Goal: Unclear

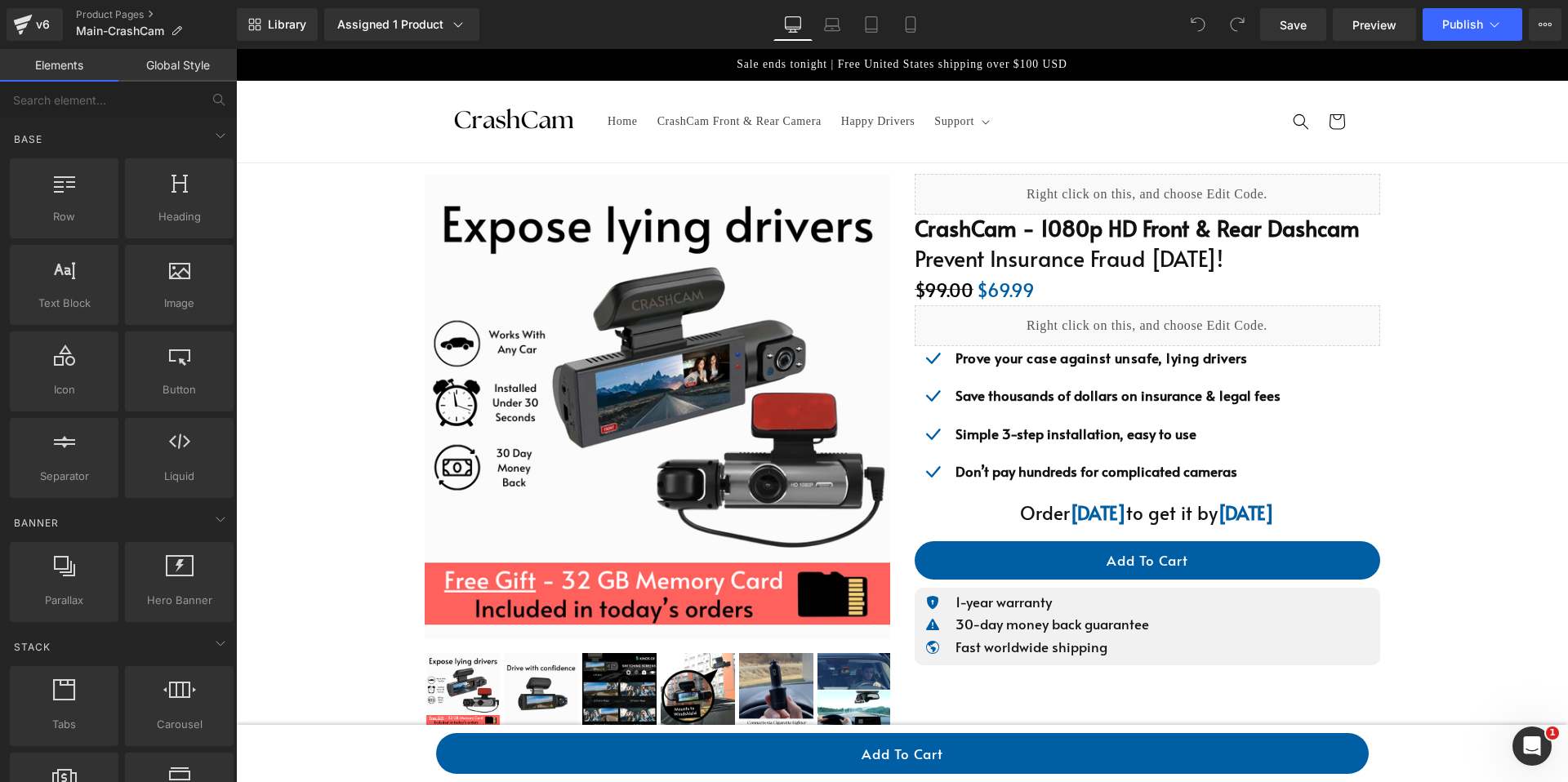
click at [1245, 517] on strong "[DATE]" at bounding box center [1245, 512] width 56 height 25
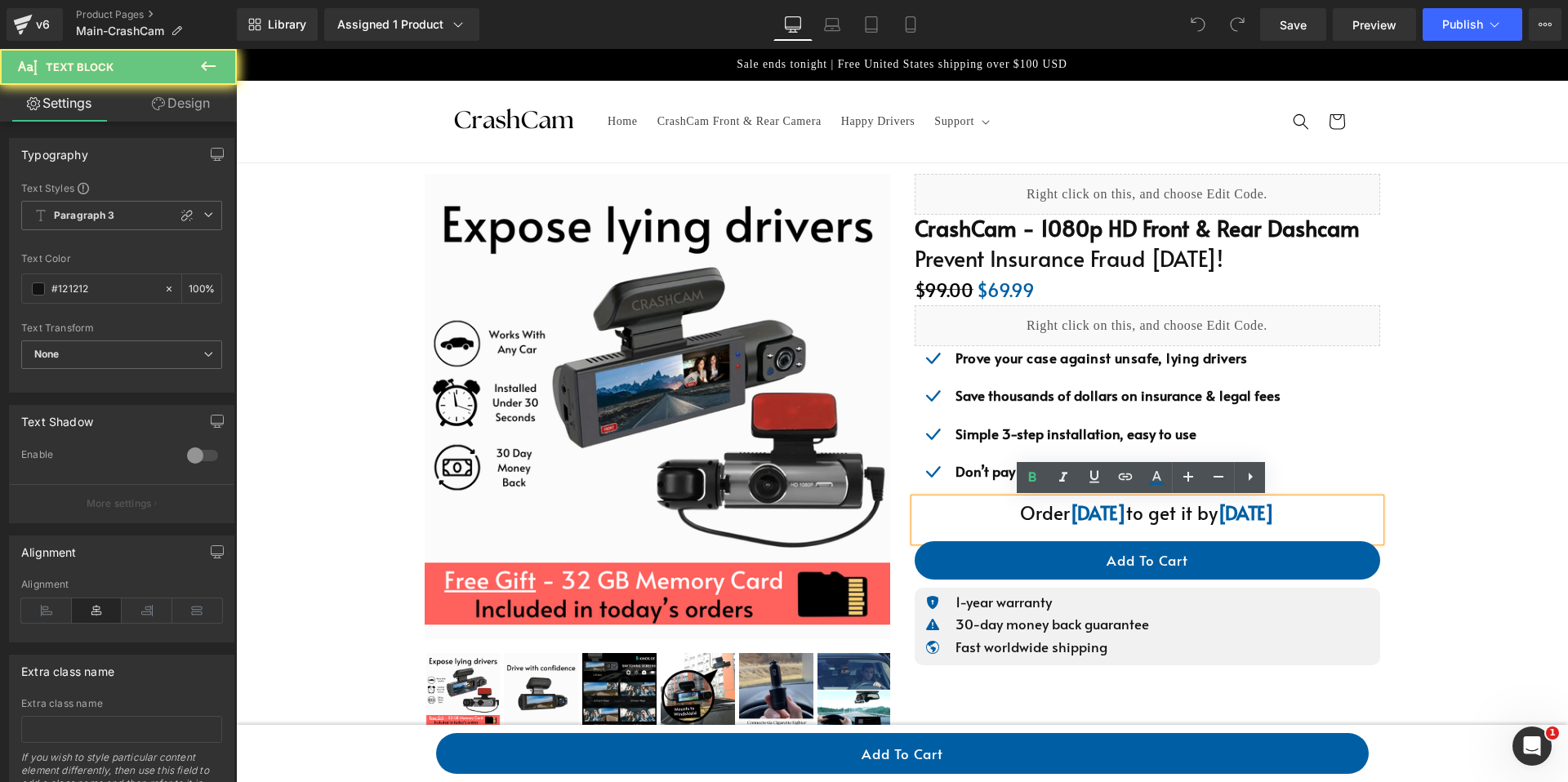
click at [1247, 517] on strong "[DATE]" at bounding box center [1245, 512] width 56 height 25
click at [1263, 516] on strong "[DATE]" at bounding box center [1245, 512] width 56 height 25
drag, startPoint x: 1271, startPoint y: 515, endPoint x: 1255, endPoint y: 515, distance: 16.0
click at [1255, 515] on strong "[DATE]" at bounding box center [1245, 512] width 56 height 25
click at [1223, 524] on strong "[DATE]" at bounding box center [1245, 512] width 56 height 25
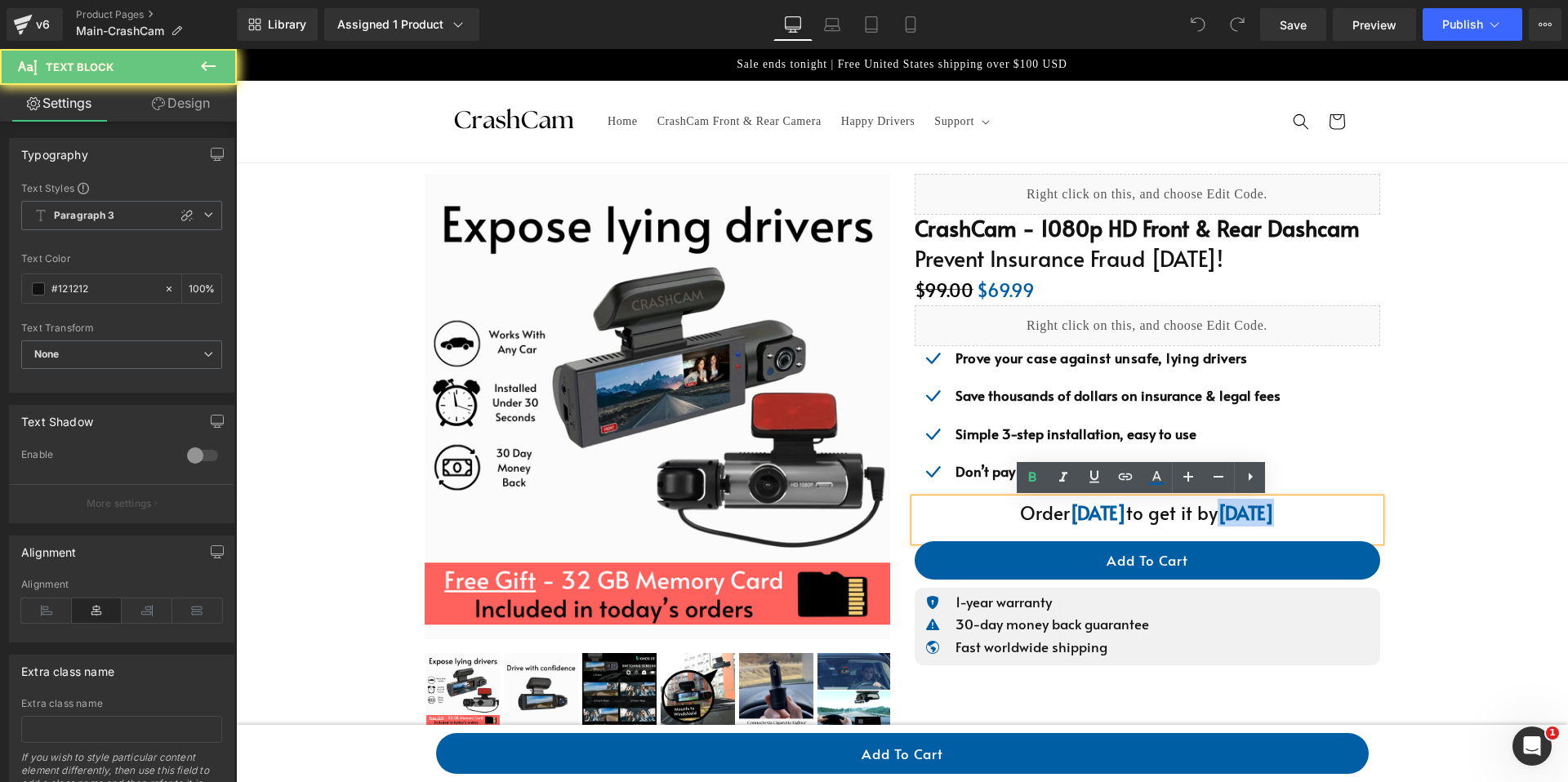
click at [1223, 524] on strong "[DATE]" at bounding box center [1245, 512] width 56 height 25
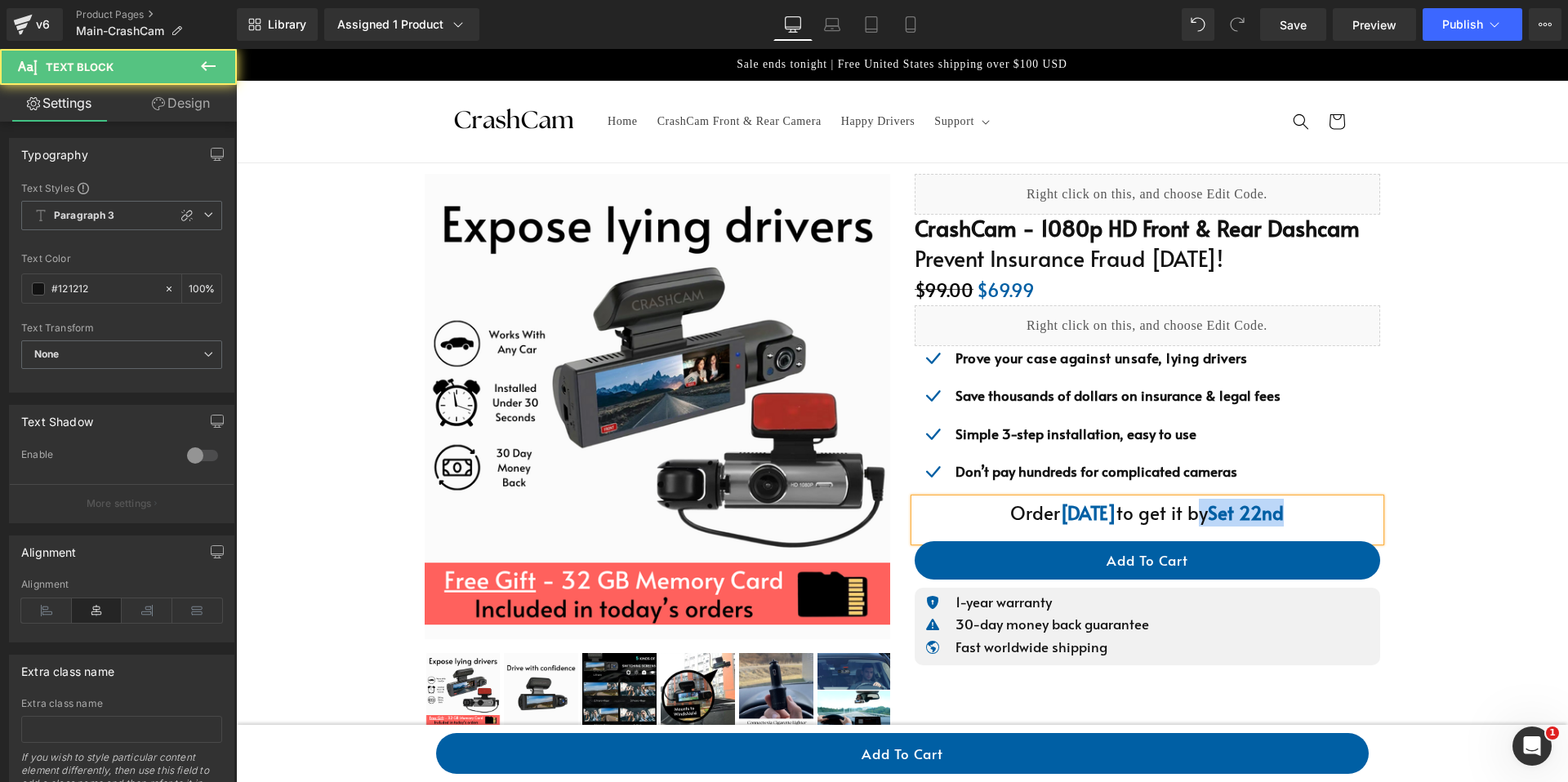
drag, startPoint x: 1280, startPoint y: 514, endPoint x: 1180, endPoint y: 509, distance: 100.1
click at [1180, 509] on p "Order [DATE] to get it by Set 22nd" at bounding box center [1147, 512] width 465 height 28
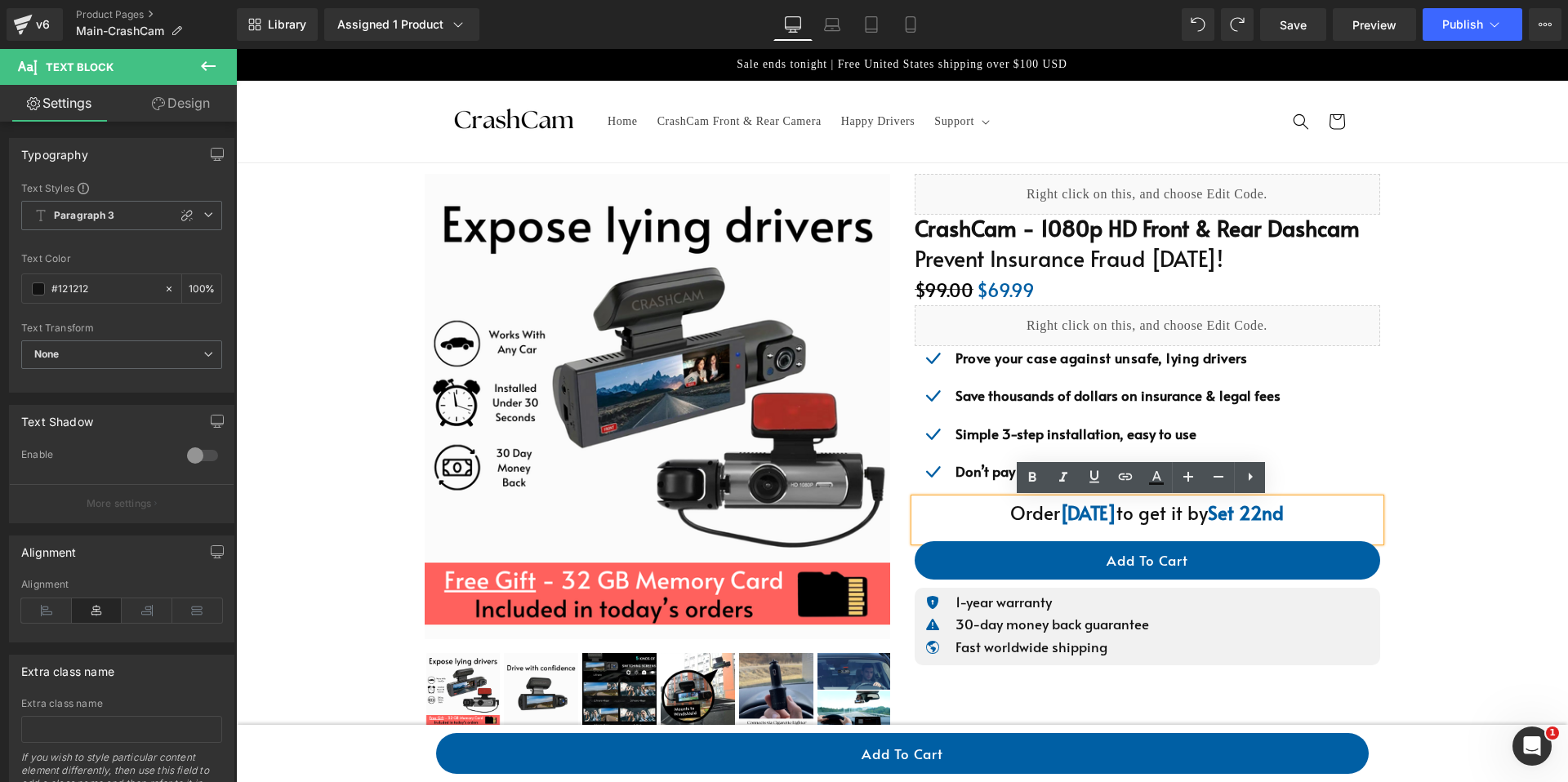
click at [1250, 521] on strong "Set 22nd" at bounding box center [1245, 512] width 76 height 25
click at [1267, 514] on strong "Set 22nd" at bounding box center [1245, 512] width 76 height 25
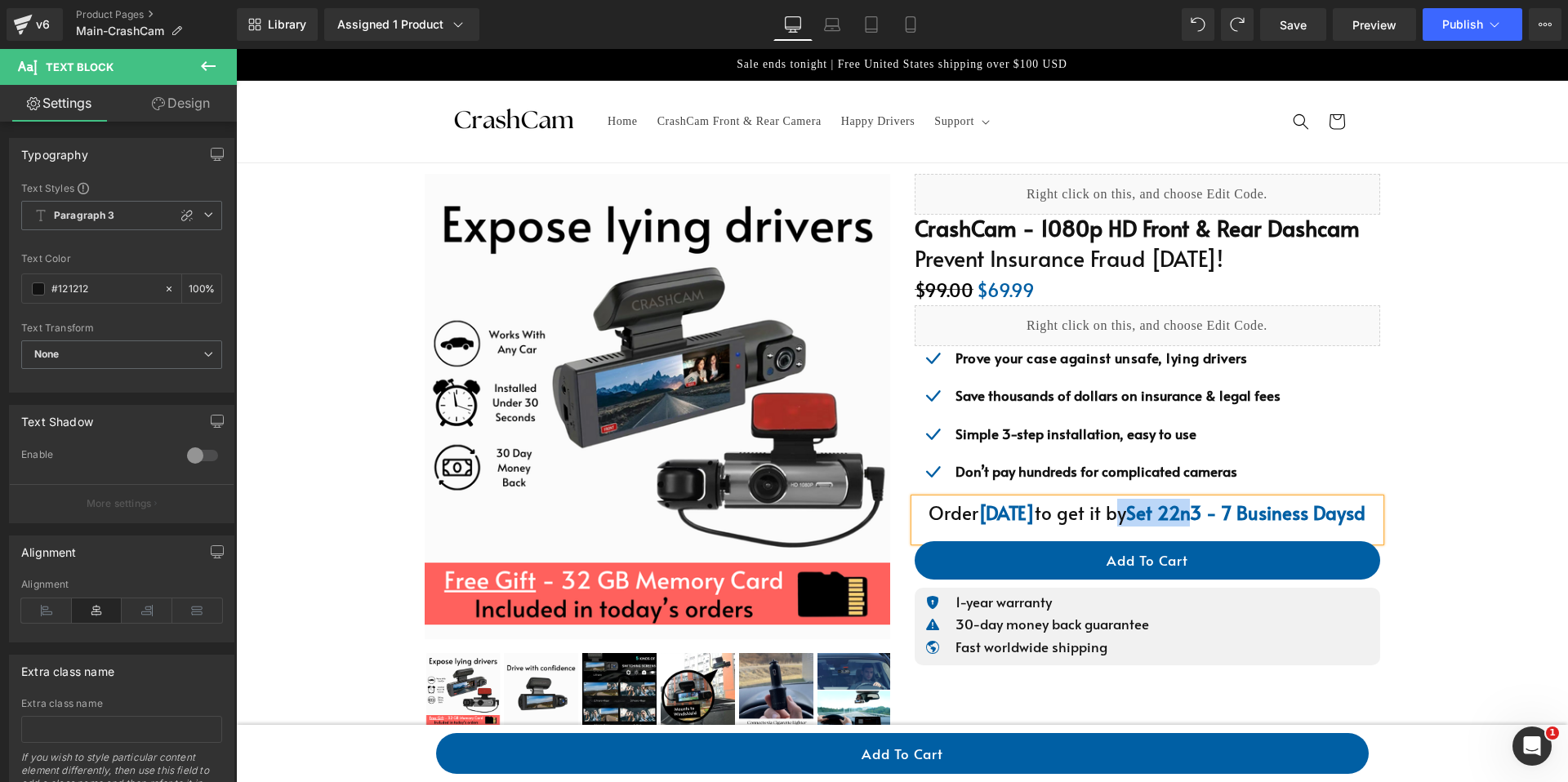
drag, startPoint x: 1190, startPoint y: 513, endPoint x: 1101, endPoint y: 513, distance: 89.0
click at [1101, 513] on p "Order [DATE] to get it by Set 22n3 - 7 Business Daysd" at bounding box center [1147, 512] width 465 height 28
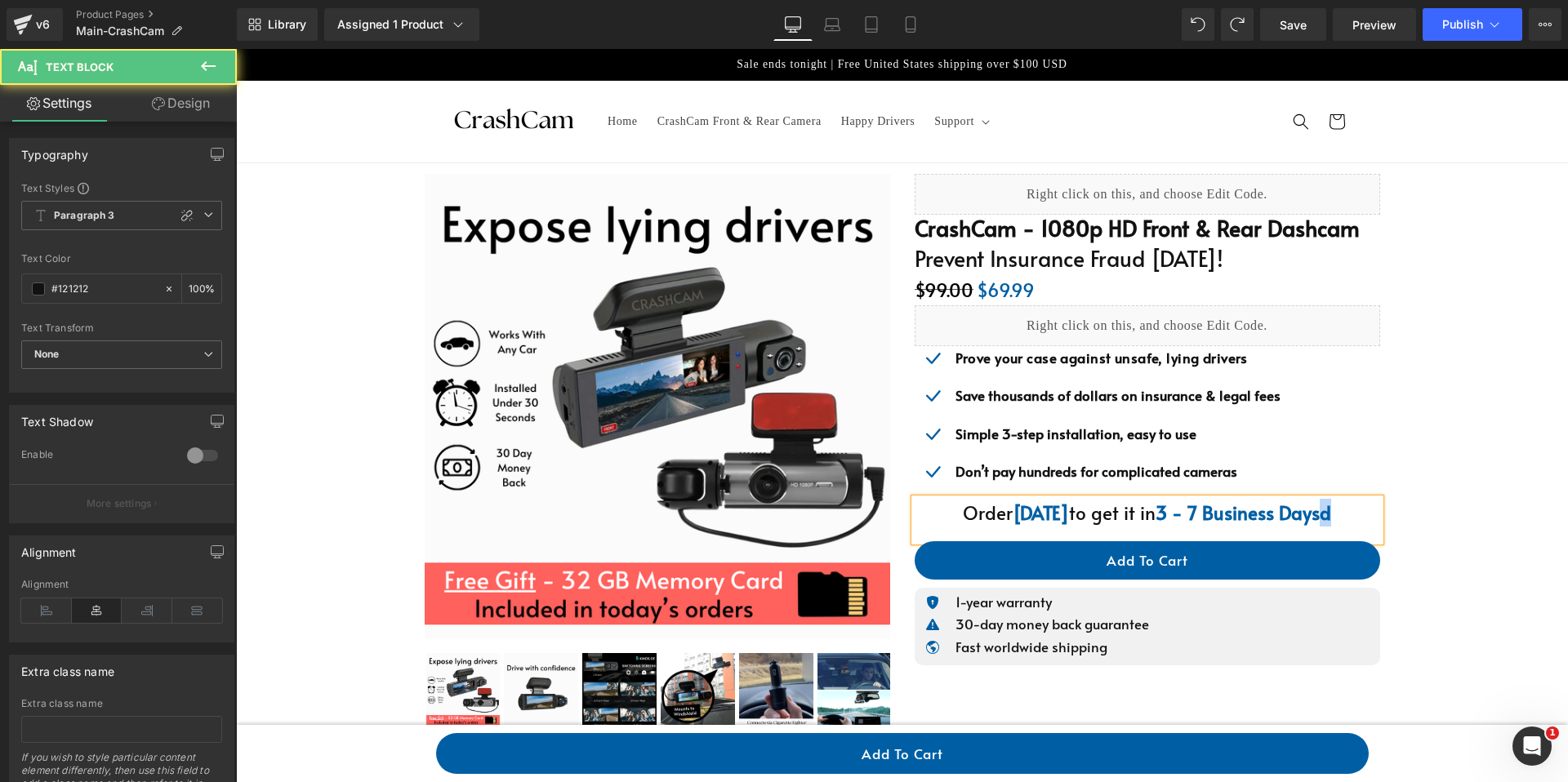
click at [1313, 510] on strong "3 - 7 Business Daysd" at bounding box center [1243, 512] width 175 height 25
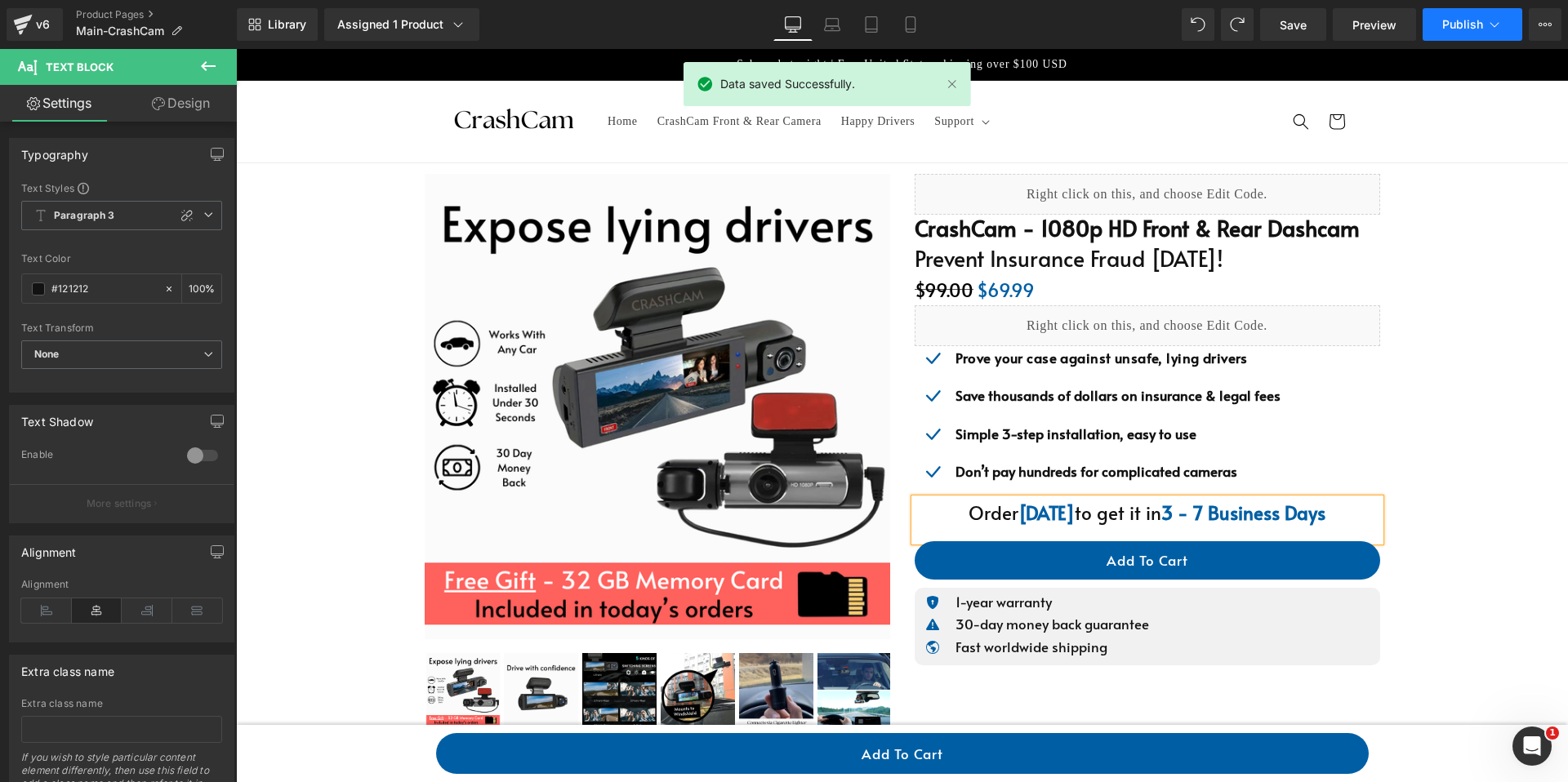
drag, startPoint x: 1487, startPoint y: 33, endPoint x: 741, endPoint y: 0, distance: 746.7
click at [1487, 33] on button "Publish" at bounding box center [1472, 24] width 100 height 33
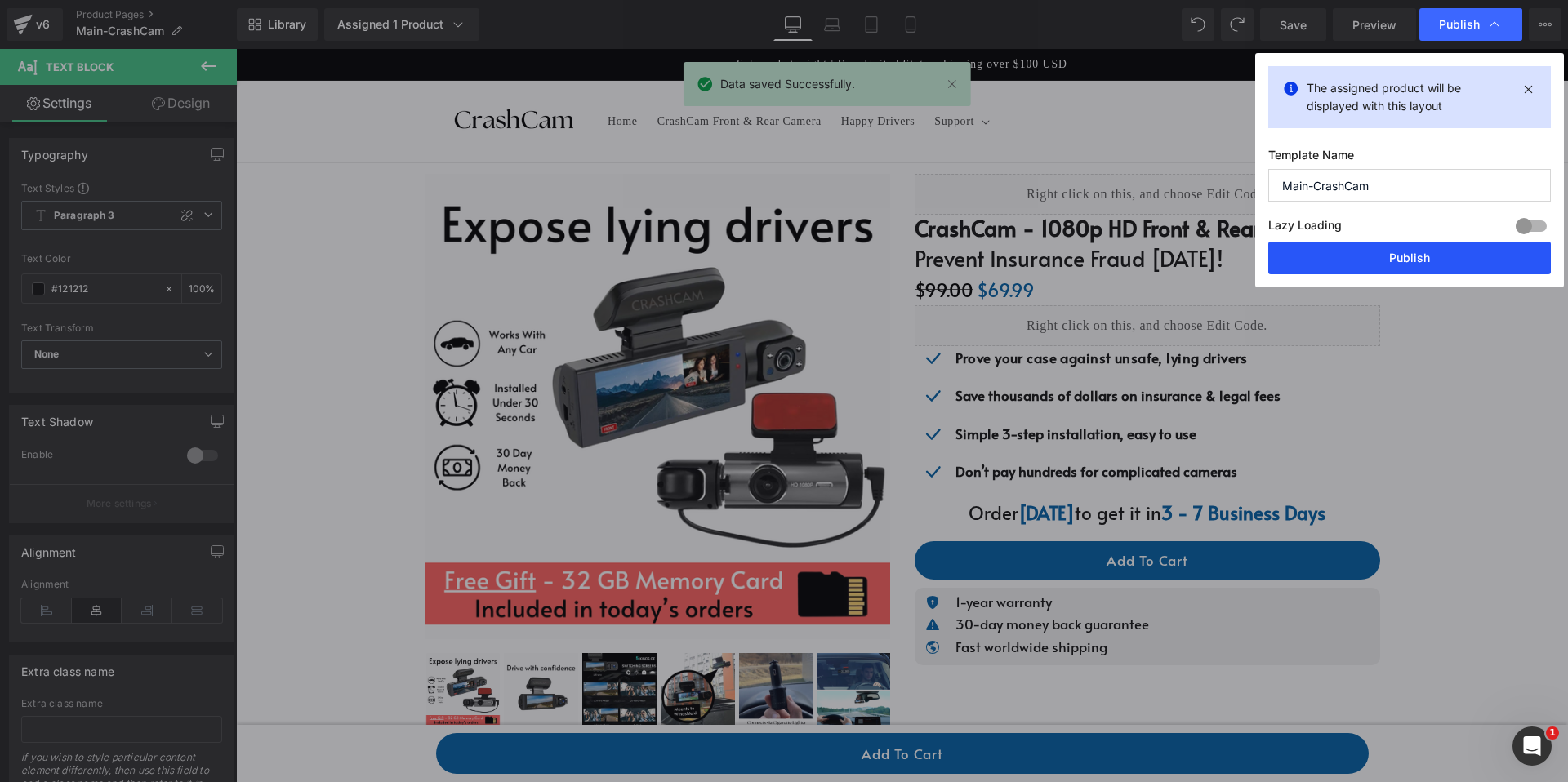
click at [1399, 249] on button "Publish" at bounding box center [1409, 257] width 283 height 33
